Goal: Task Accomplishment & Management: Complete application form

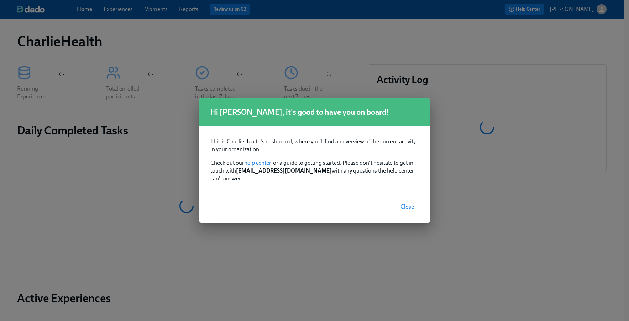
click at [401, 203] on span "Close" at bounding box center [408, 206] width 14 height 7
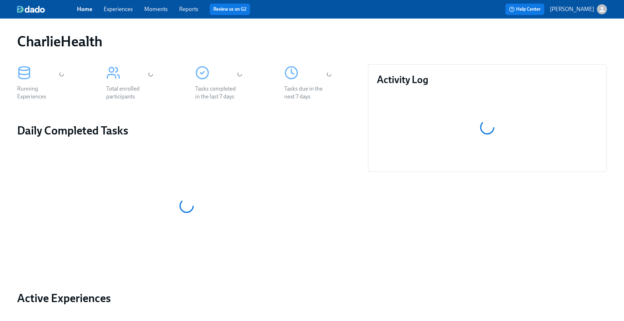
click at [122, 10] on link "Experiences" at bounding box center [118, 9] width 29 height 7
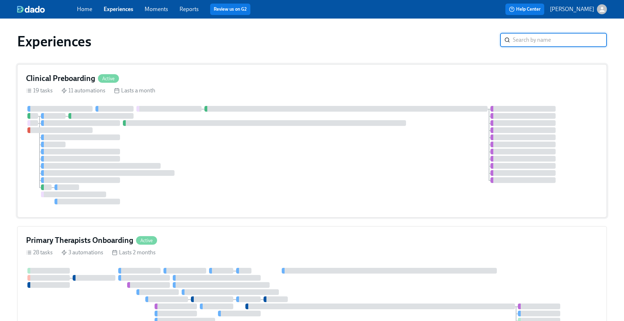
scroll to position [1, 0]
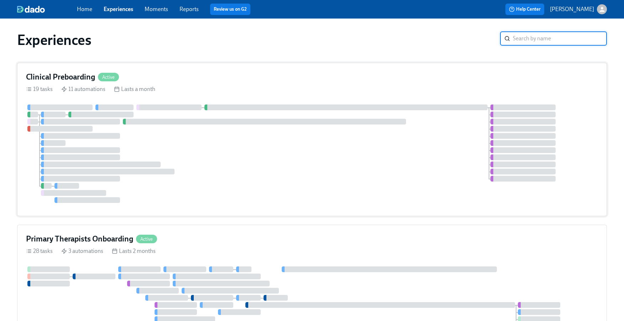
click at [158, 136] on div at bounding box center [312, 153] width 572 height 98
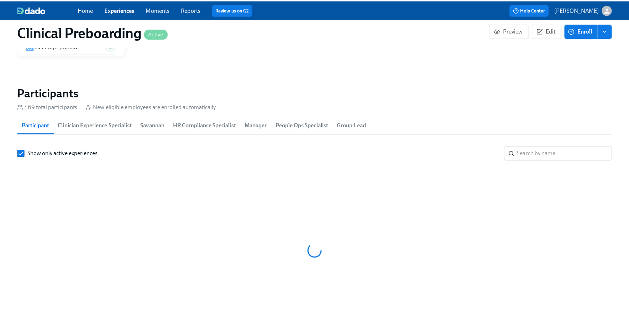
scroll to position [0, 8775]
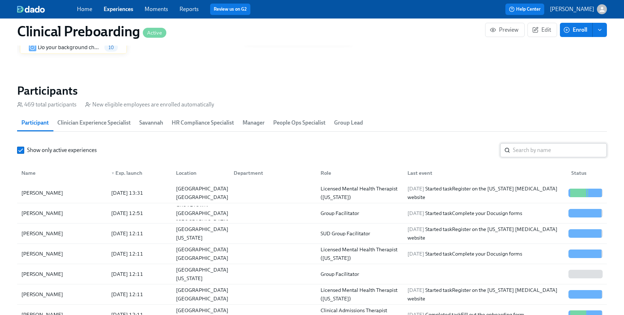
click at [530, 150] on input "search" at bounding box center [560, 150] width 94 height 14
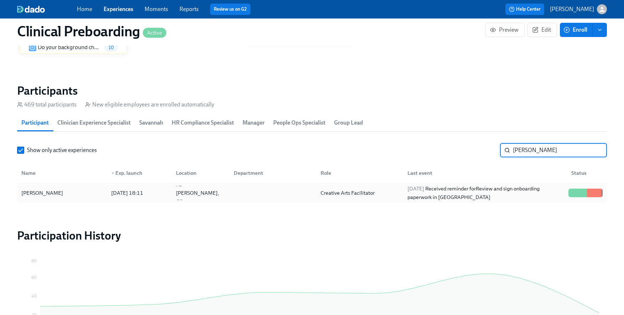
type input "sadie"
click at [68, 192] on div "Sadie Potter" at bounding box center [62, 193] width 87 height 14
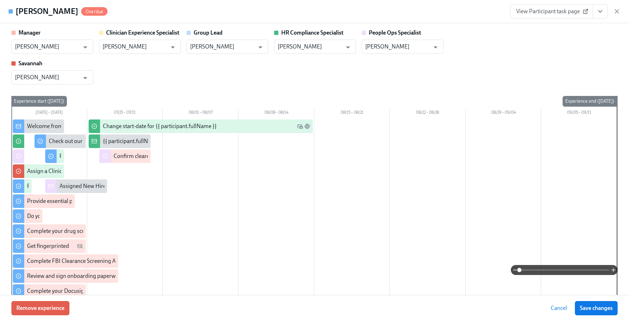
click at [602, 11] on icon "View task page" at bounding box center [601, 12] width 4 height 2
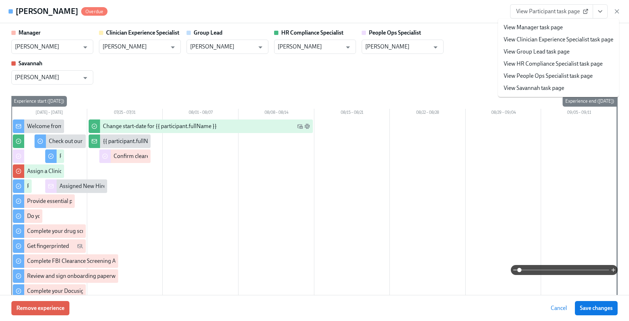
click at [575, 59] on li "View HR Compliance Specialist task page" at bounding box center [558, 64] width 121 height 12
click at [533, 64] on link "View HR Compliance Specialist task page" at bounding box center [553, 64] width 99 height 8
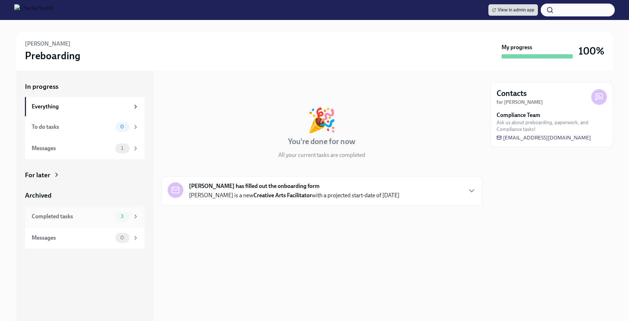
click at [89, 215] on div "Completed tasks" at bounding box center [72, 216] width 81 height 8
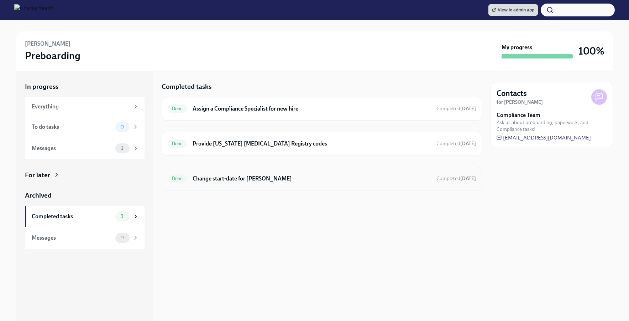
click at [250, 181] on h6 "Change start-date for Sadie Potter" at bounding box center [312, 178] width 238 height 8
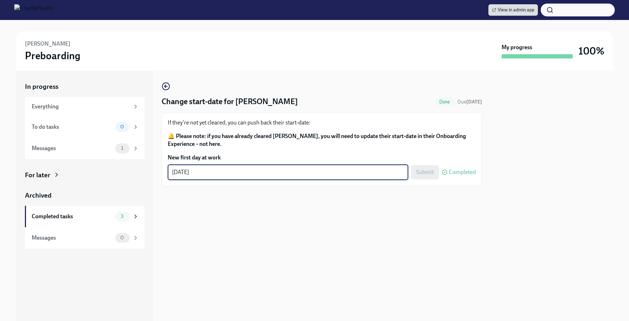
click at [236, 171] on textarea "08/18/2025" at bounding box center [288, 172] width 232 height 9
drag, startPoint x: 225, startPoint y: 172, endPoint x: 176, endPoint y: 173, distance: 49.1
click at [176, 173] on textarea "08/18/2025" at bounding box center [288, 172] width 232 height 9
type textarea "09/02/2025"
click at [235, 198] on div at bounding box center [322, 197] width 321 height 23
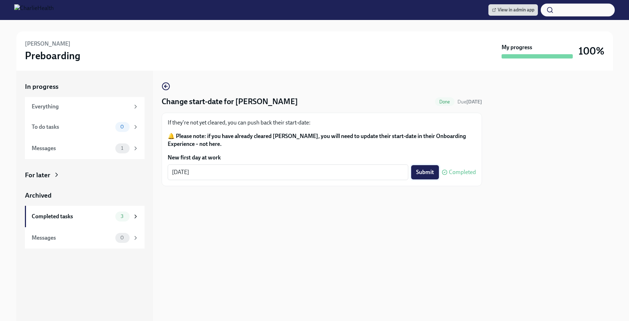
click at [428, 175] on span "Submit" at bounding box center [425, 171] width 18 height 7
click at [162, 87] on circle "button" at bounding box center [165, 86] width 7 height 7
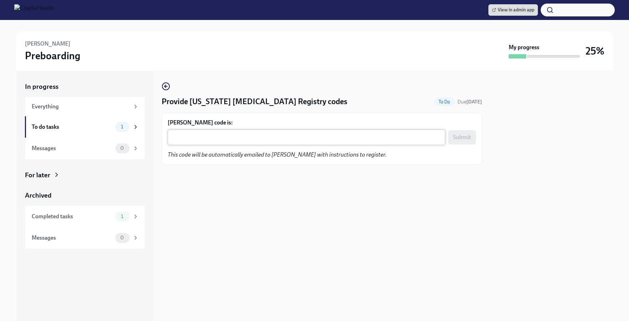
click at [302, 134] on textarea "Brittany Thorne's code is:" at bounding box center [306, 137] width 269 height 9
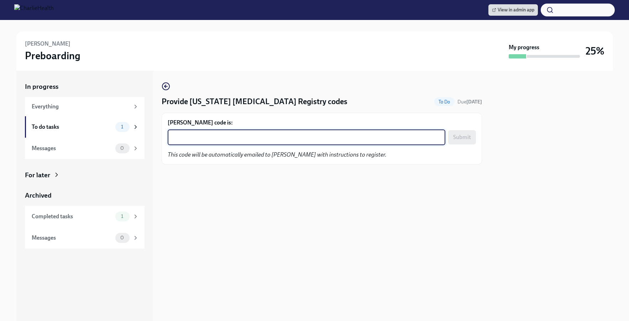
paste textarea "V3UNUACVZXZZ"
type textarea "V3UNUACVZXZZ"
click at [459, 140] on span "Submit" at bounding box center [462, 137] width 18 height 7
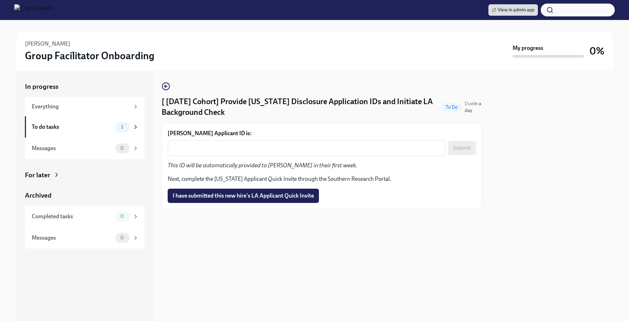
click at [272, 158] on div "Chelsey Brooks's Applicant ID is: x ​ Submit This ID will be automatically prov…" at bounding box center [322, 165] width 308 height 73
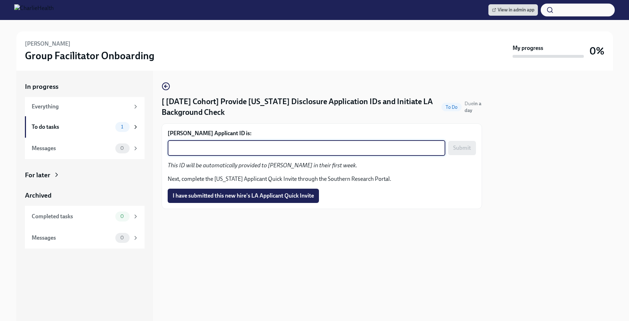
click at [272, 148] on textarea "Chelsey Brooks's Applicant ID is:" at bounding box center [306, 148] width 269 height 9
paste textarea "1239926"
type textarea "1239926"
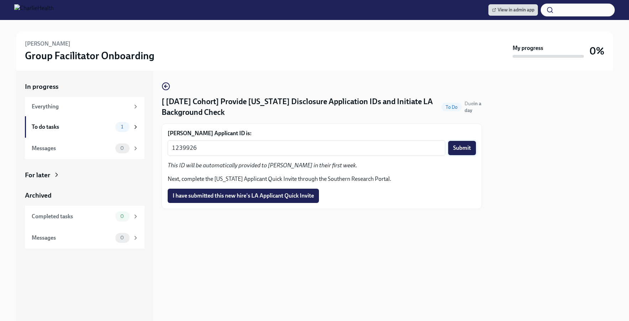
click at [460, 151] on button "Submit" at bounding box center [462, 148] width 28 height 14
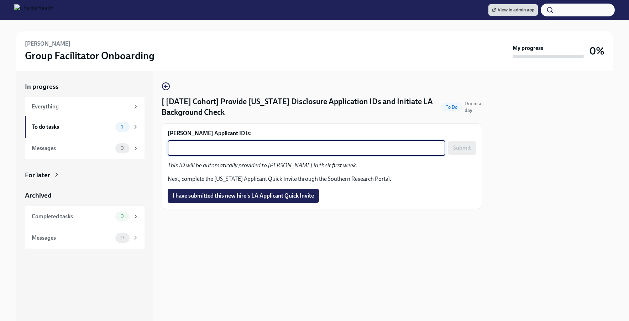
click at [283, 146] on textarea "[PERSON_NAME] Applicant ID is:" at bounding box center [306, 148] width 269 height 9
paste textarea "1239936"
type textarea "1239936"
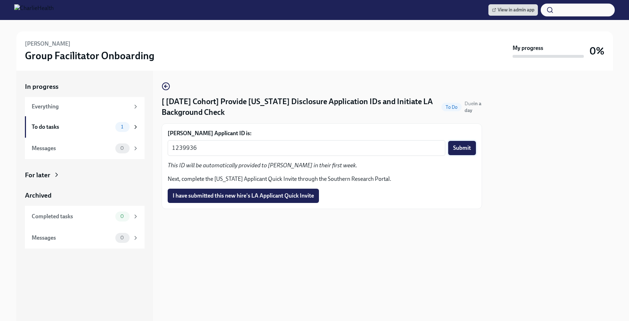
click at [457, 148] on span "Submit" at bounding box center [462, 147] width 18 height 7
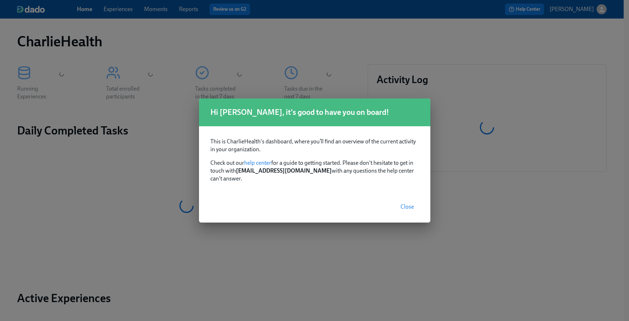
click at [403, 203] on span "Close" at bounding box center [408, 206] width 14 height 7
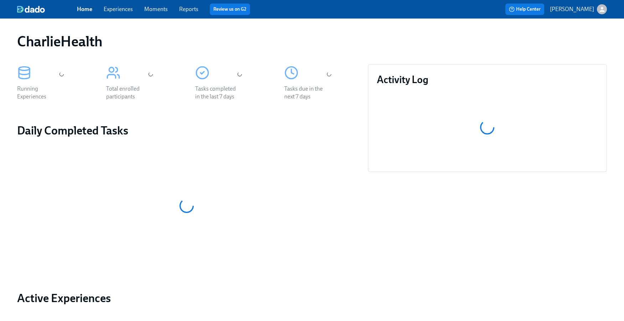
click at [114, 10] on link "Experiences" at bounding box center [118, 9] width 29 height 7
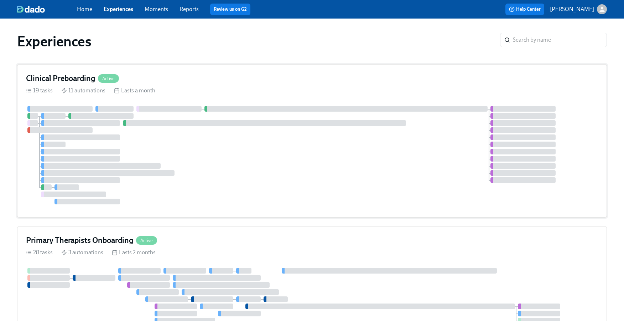
click at [443, 124] on div at bounding box center [312, 155] width 572 height 98
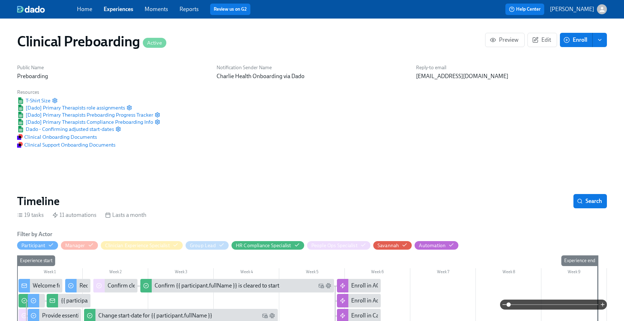
click at [115, 12] on span "Experiences" at bounding box center [119, 9] width 30 height 8
click at [111, 10] on link "Experiences" at bounding box center [119, 9] width 30 height 7
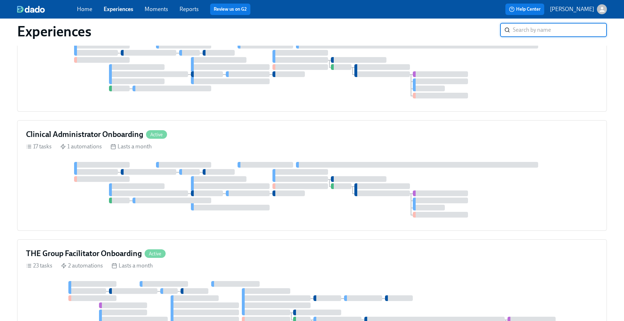
scroll to position [345, 0]
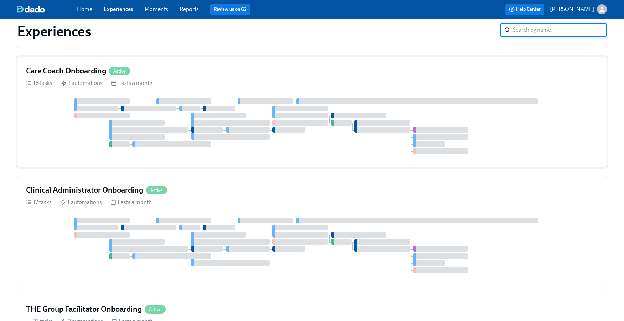
click at [321, 154] on div at bounding box center [312, 126] width 572 height 56
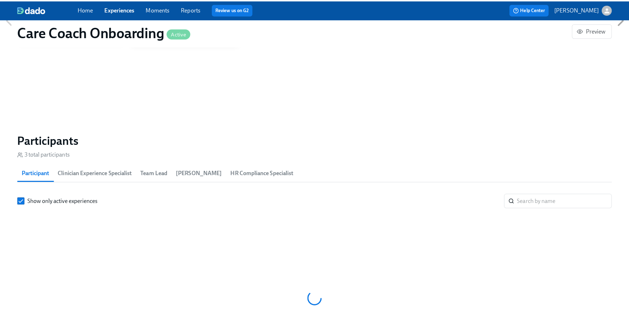
scroll to position [0, 110]
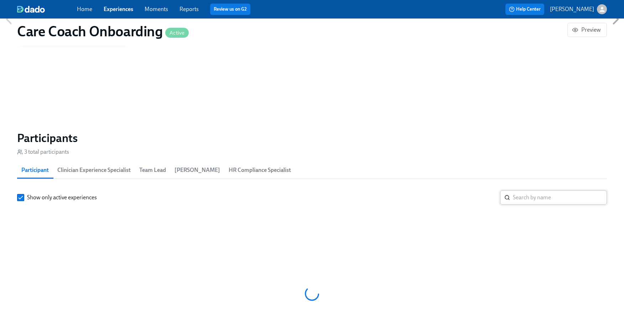
click at [546, 194] on input "search" at bounding box center [560, 198] width 94 height 14
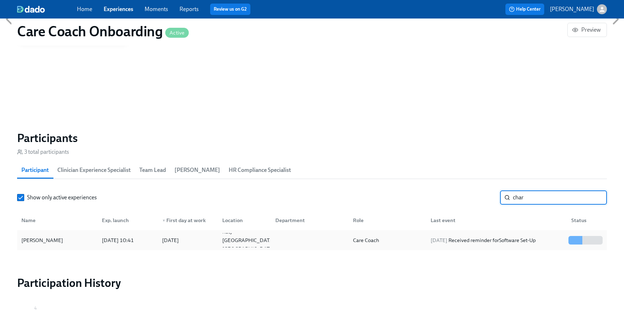
type input "char"
click at [63, 245] on div "Charlee Belfonte" at bounding box center [58, 240] width 78 height 14
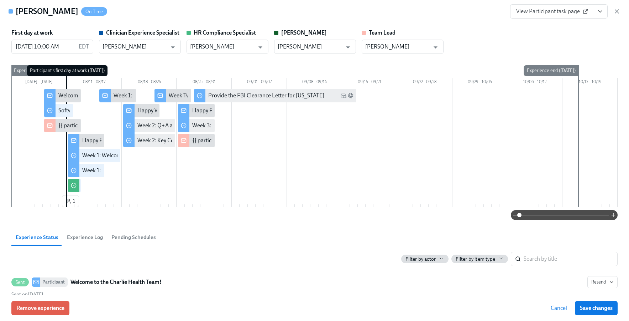
click at [600, 14] on icon "View task page" at bounding box center [600, 11] width 7 height 7
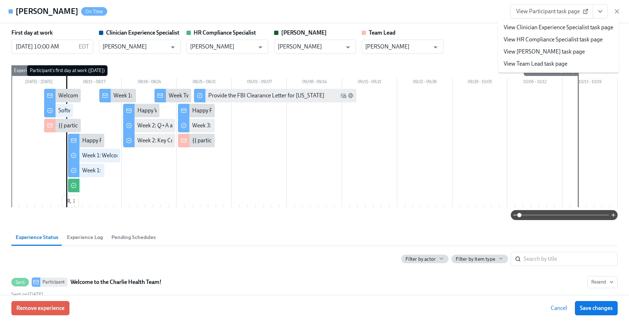
click at [579, 38] on link "View HR Compliance Specialist task page" at bounding box center [553, 40] width 99 height 8
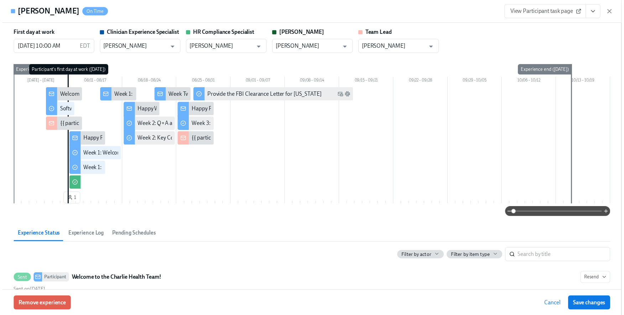
scroll to position [0, 192]
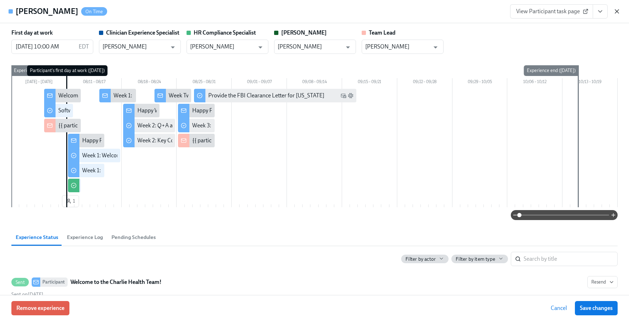
click at [620, 10] on icon "button" at bounding box center [617, 11] width 7 height 7
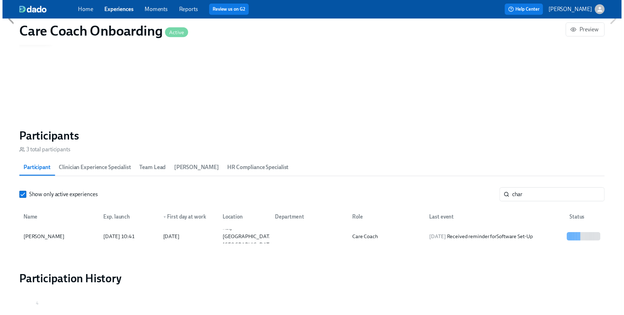
scroll to position [0, 187]
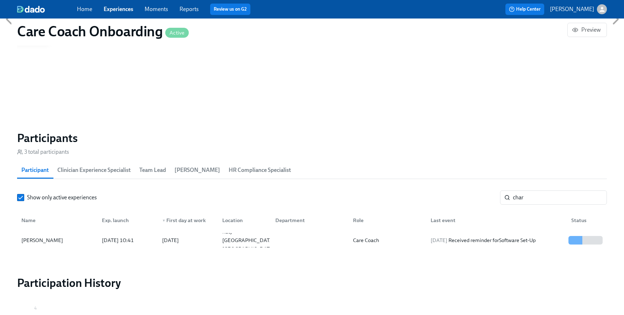
click at [115, 12] on span "Experiences" at bounding box center [119, 9] width 30 height 8
click at [113, 9] on link "Experiences" at bounding box center [119, 9] width 30 height 7
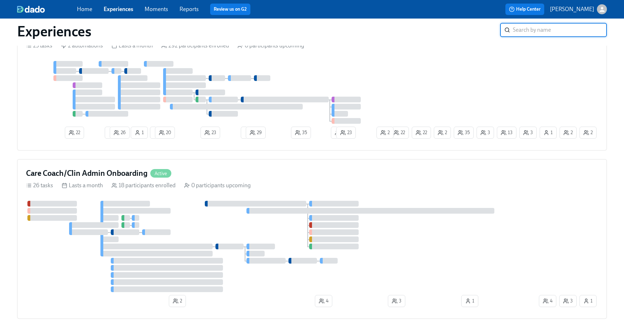
scroll to position [689, 0]
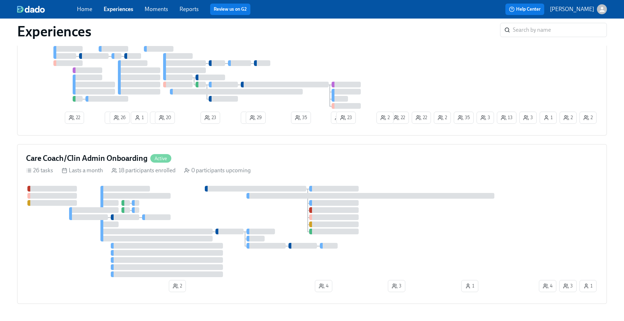
click at [200, 135] on div "THE Group Facilitator Onboarding Active 23 tasks 2 automations Lasts a month 29…" at bounding box center [312, 69] width 590 height 131
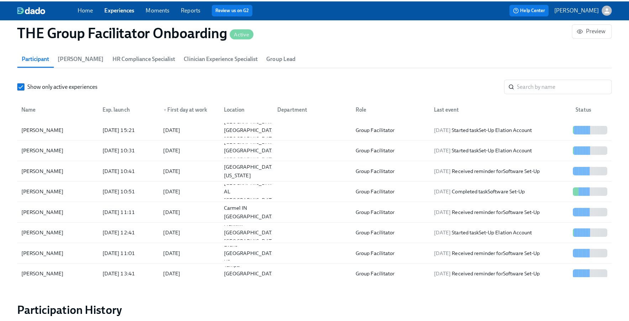
scroll to position [612, 0]
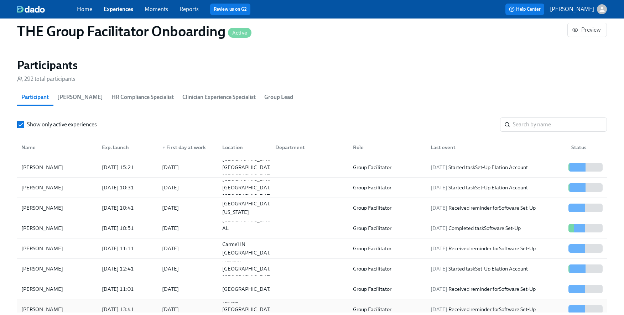
click at [72, 302] on div "[PERSON_NAME]" at bounding box center [58, 309] width 78 height 14
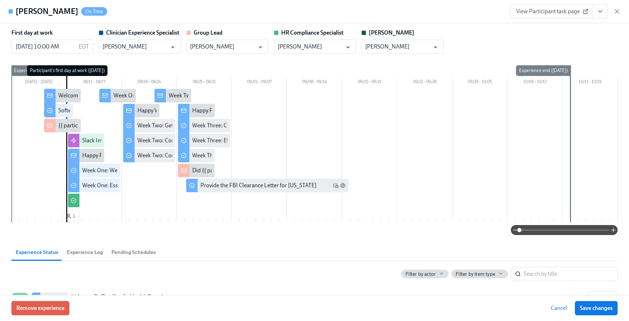
click at [602, 11] on icon "View task page" at bounding box center [600, 11] width 7 height 7
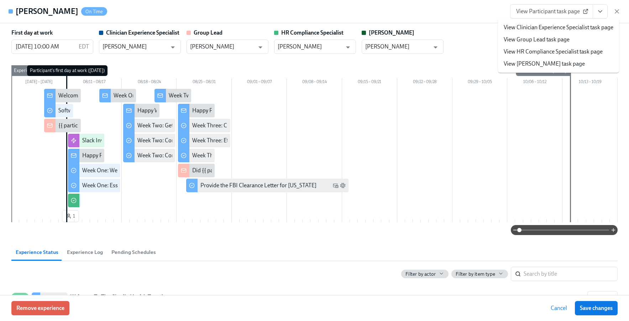
click at [566, 53] on link "View HR Compliance Specialist task page" at bounding box center [553, 52] width 99 height 8
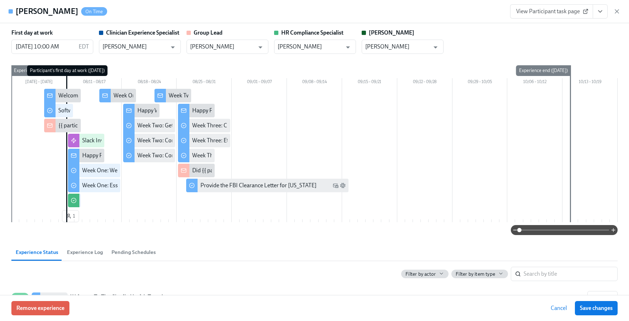
scroll to position [0, 10433]
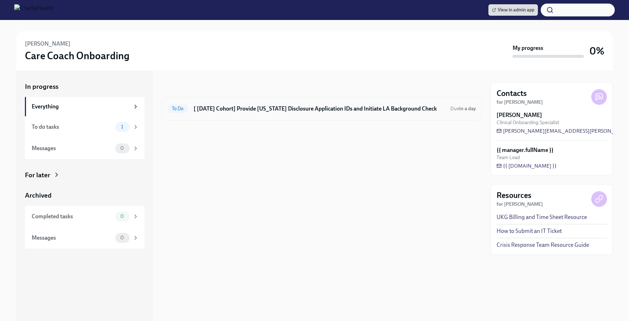
click at [387, 108] on h6 "[ [DATE] Cohort] Provide [US_STATE] Disclosure Application IDs and Initiate LA …" at bounding box center [319, 109] width 251 height 8
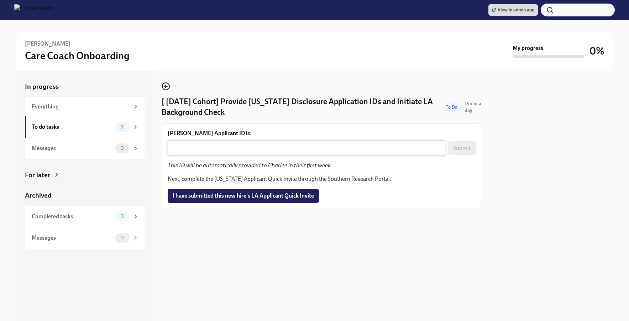
click at [303, 144] on textarea "[PERSON_NAME] Applicant ID is:" at bounding box center [306, 148] width 269 height 9
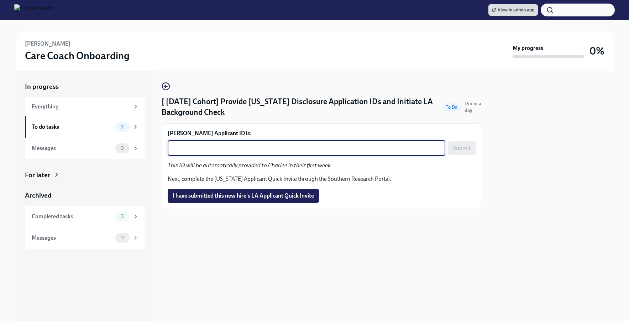
paste textarea "1239943"
type textarea "1239943"
click at [460, 149] on span "Submit" at bounding box center [462, 147] width 18 height 7
click at [243, 147] on textarea "[PERSON_NAME] Applicant ID is:" at bounding box center [306, 148] width 269 height 9
paste textarea "1239960"
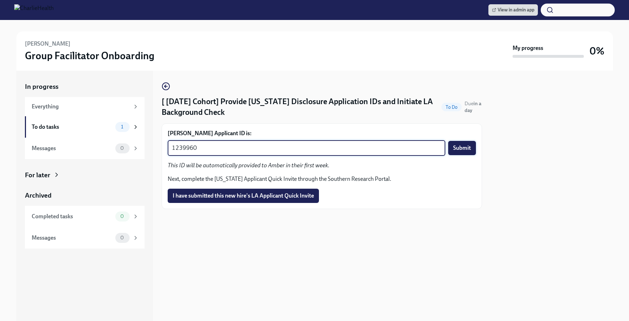
type textarea "1239960"
click at [461, 144] on button "Submit" at bounding box center [462, 148] width 28 height 14
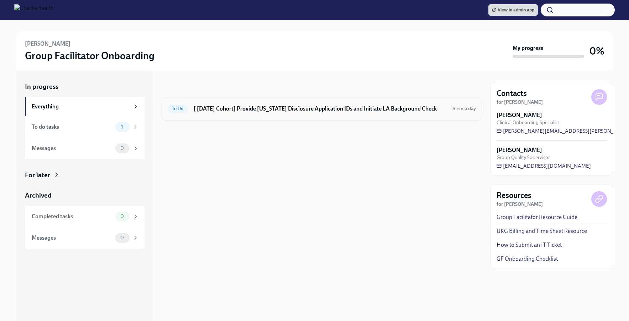
click at [314, 111] on h6 "[ [DATE] Cohort] Provide [US_STATE] Disclosure Application IDs and Initiate LA …" at bounding box center [319, 109] width 251 height 8
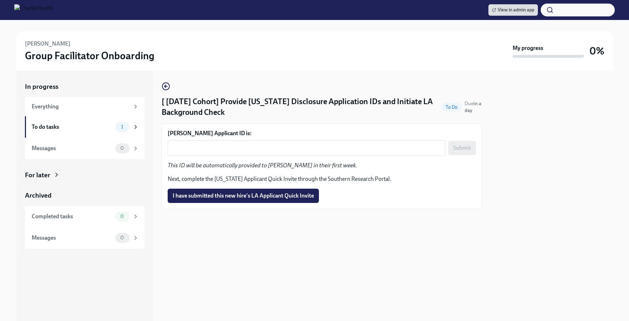
click at [323, 138] on form "[PERSON_NAME] Applicant ID is: x ​ Submit" at bounding box center [322, 142] width 308 height 26
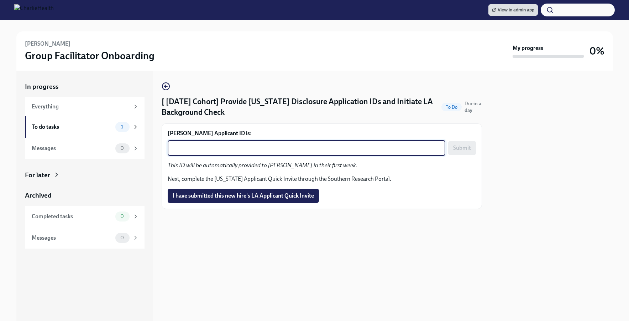
click at [329, 147] on textarea "[PERSON_NAME] Applicant ID is:" at bounding box center [306, 148] width 269 height 9
paste textarea "1239966"
type textarea "1239966"
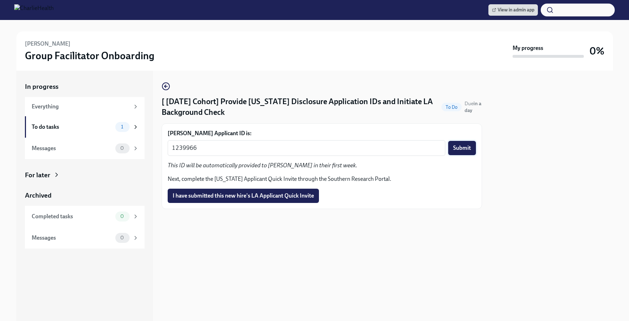
click at [468, 145] on span "Submit" at bounding box center [462, 147] width 18 height 7
